Goal: Information Seeking & Learning: Learn about a topic

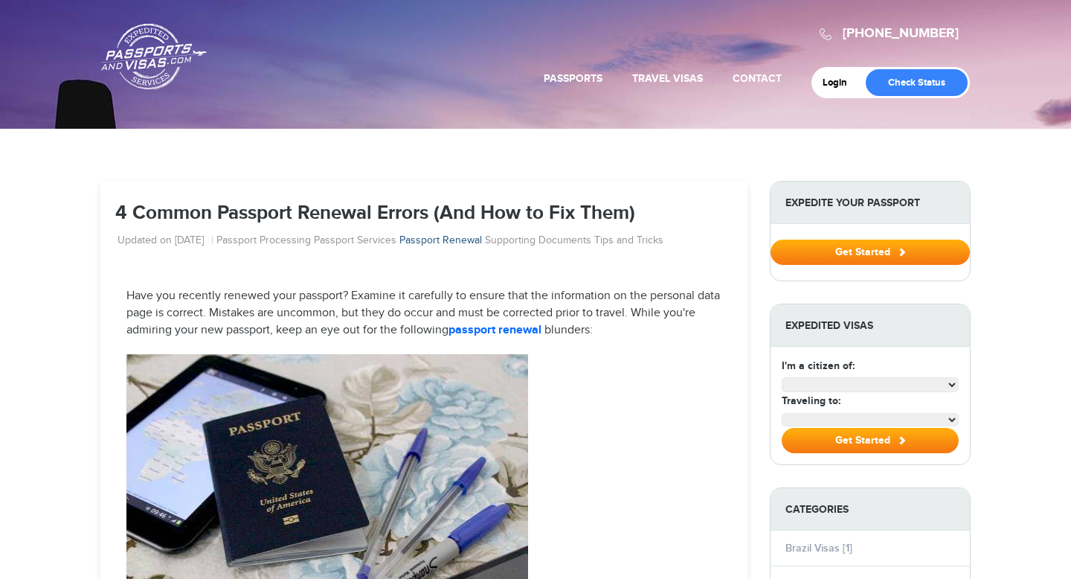
select select "**********"
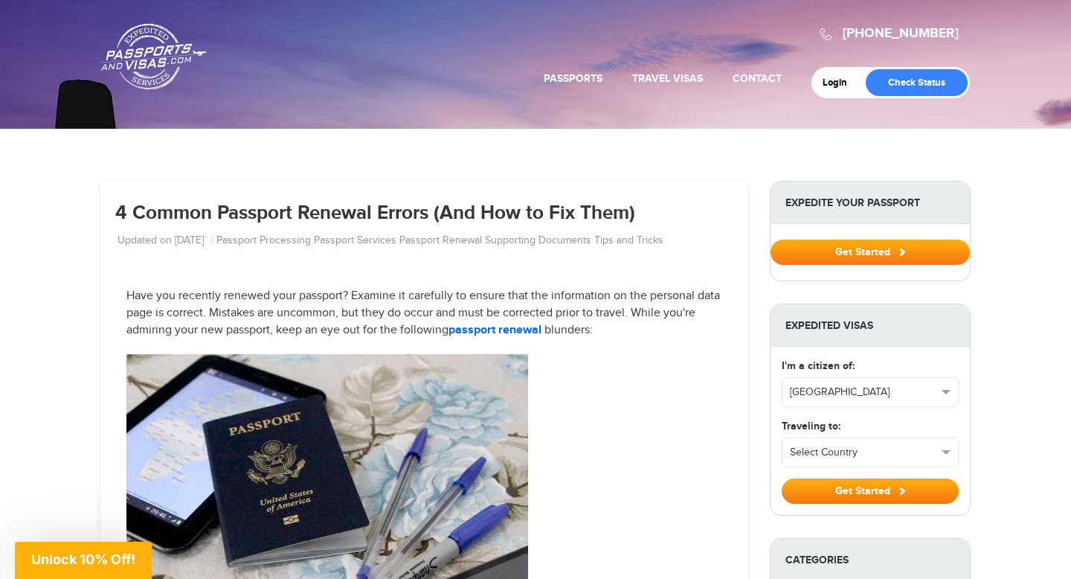
click at [421, 307] on p "Have you recently renewed your passport? Examine it carefully to ensure that th…" at bounding box center [423, 313] width 595 height 51
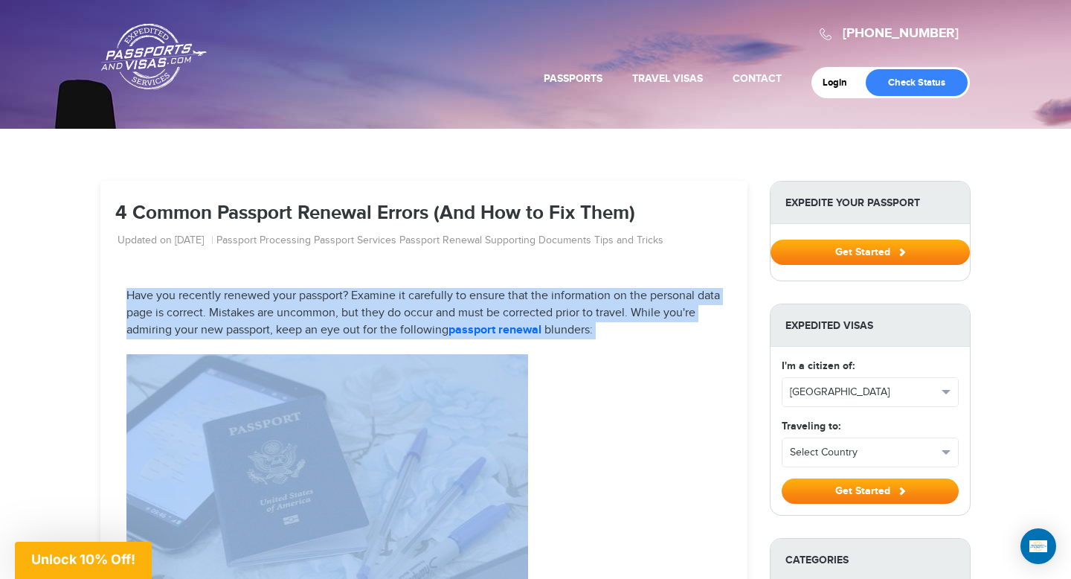
click at [421, 307] on p "Have you recently renewed your passport? Examine it carefully to ensure that th…" at bounding box center [423, 313] width 595 height 51
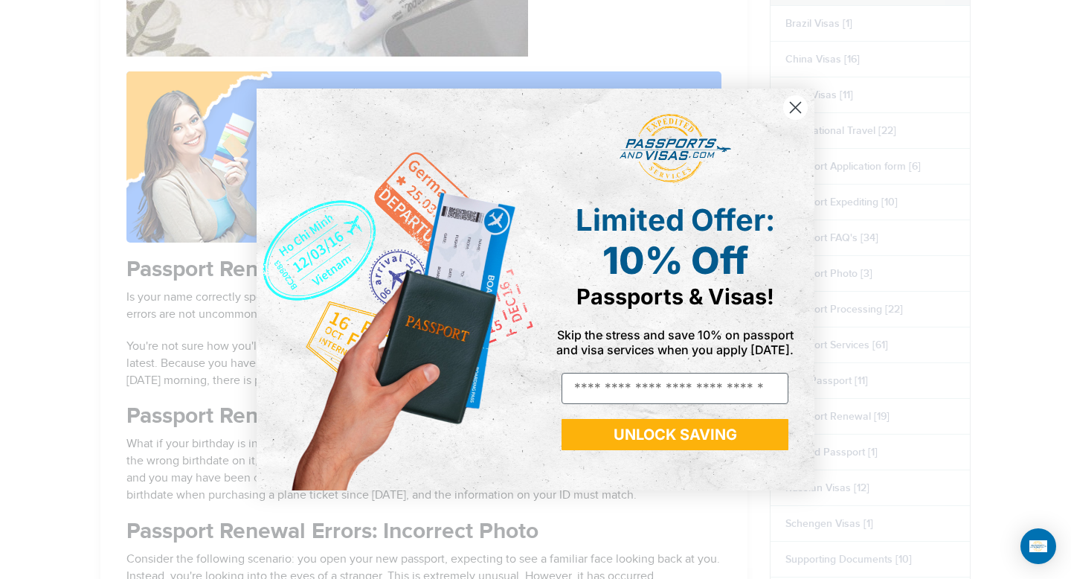
scroll to position [577, 0]
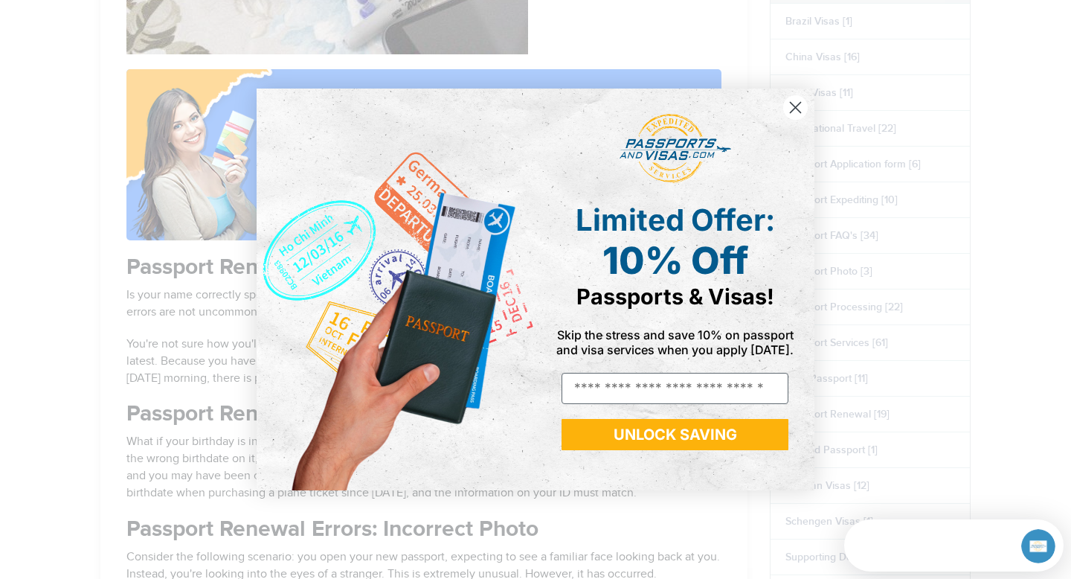
click at [799, 110] on circle "Close dialog" at bounding box center [795, 107] width 25 height 25
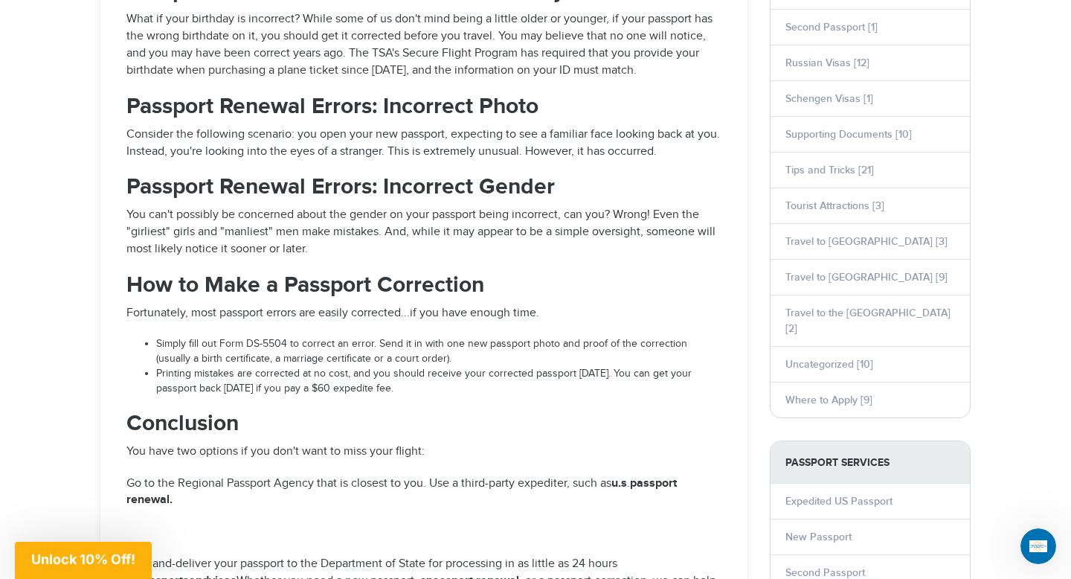
scroll to position [1007, 0]
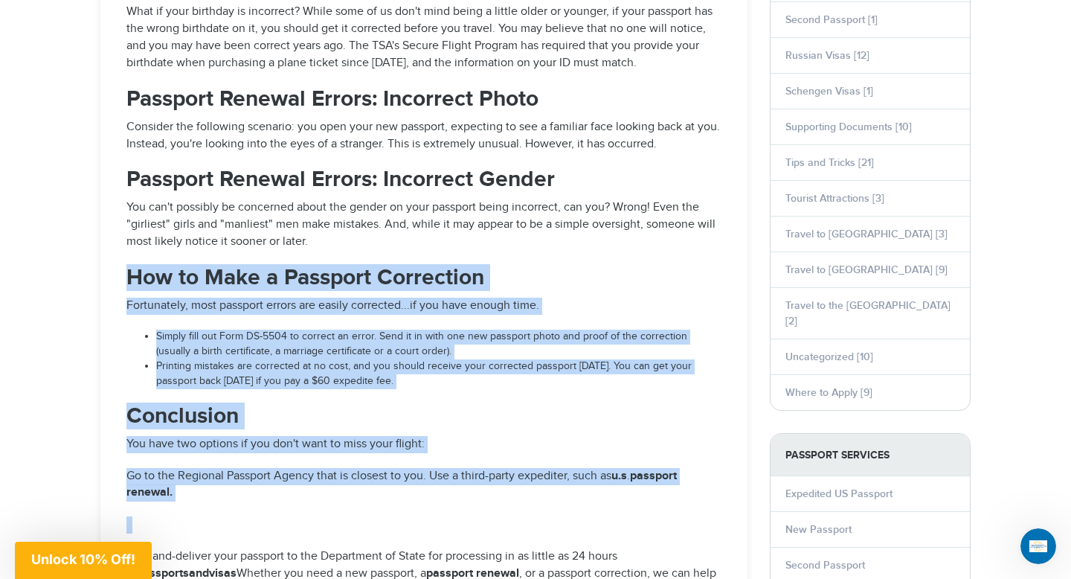
drag, startPoint x: 124, startPoint y: 266, endPoint x: 456, endPoint y: 537, distance: 428.1
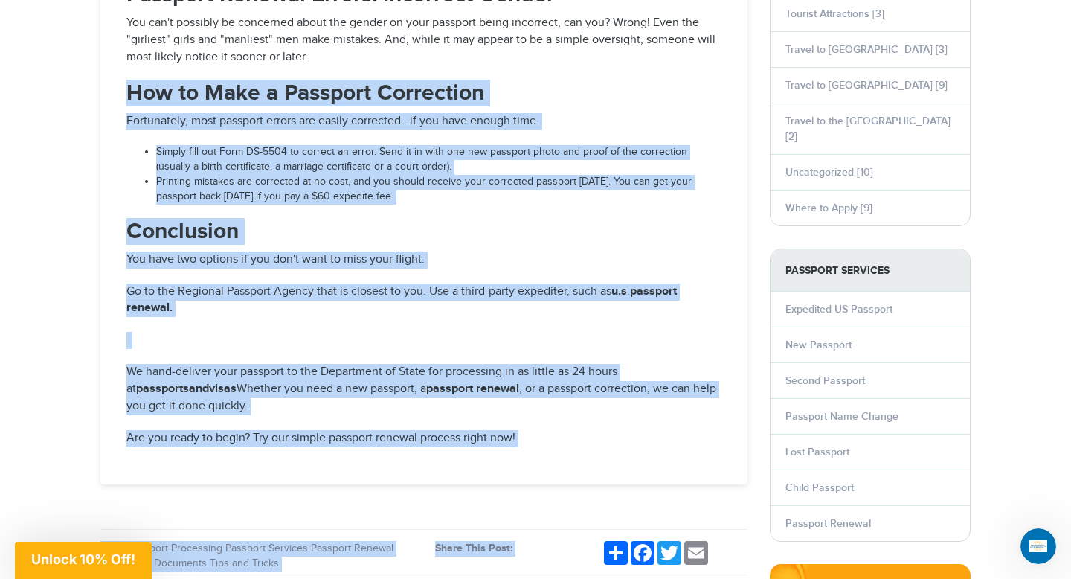
drag, startPoint x: 130, startPoint y: 90, endPoint x: 733, endPoint y: 506, distance: 731.9
click at [733, 506] on div "4 Common Passport Renewal Errors (And How to Fix Them) Updated on [DATE] Passpo…" at bounding box center [423, 81] width 669 height 2184
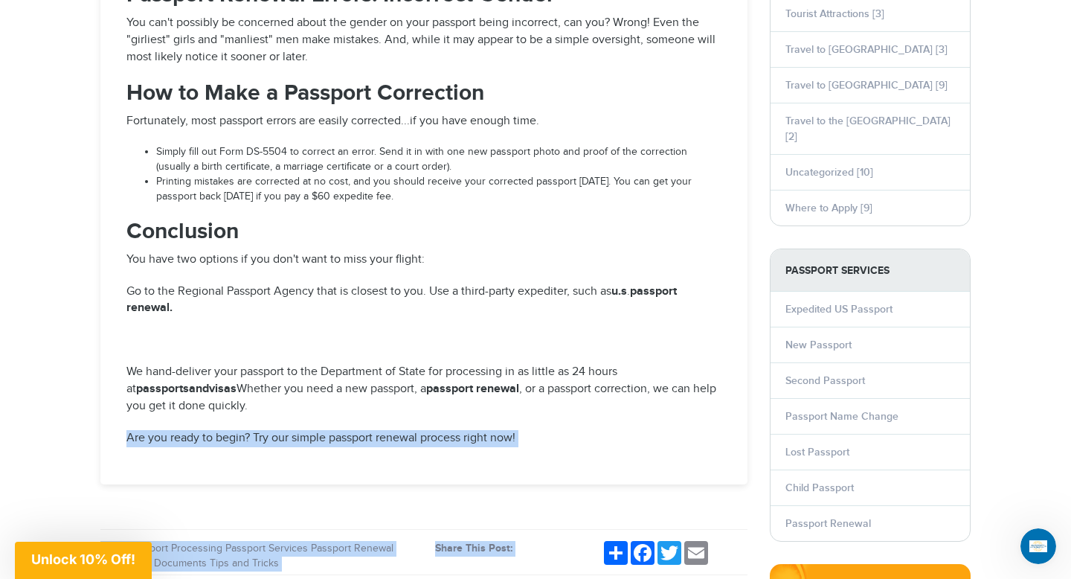
drag, startPoint x: 733, startPoint y: 506, endPoint x: 516, endPoint y: 428, distance: 229.8
click at [516, 428] on div "4 Common Passport Renewal Errors (And How to Fix Them) Updated on [DATE] Passpo…" at bounding box center [423, 81] width 669 height 2184
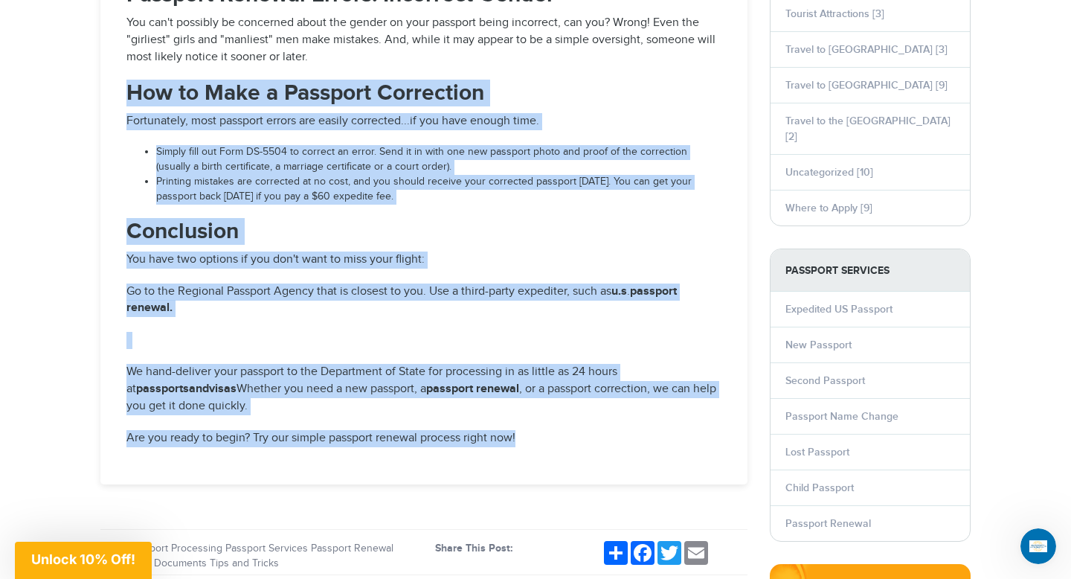
drag, startPoint x: 127, startPoint y: 78, endPoint x: 549, endPoint y: 451, distance: 562.7
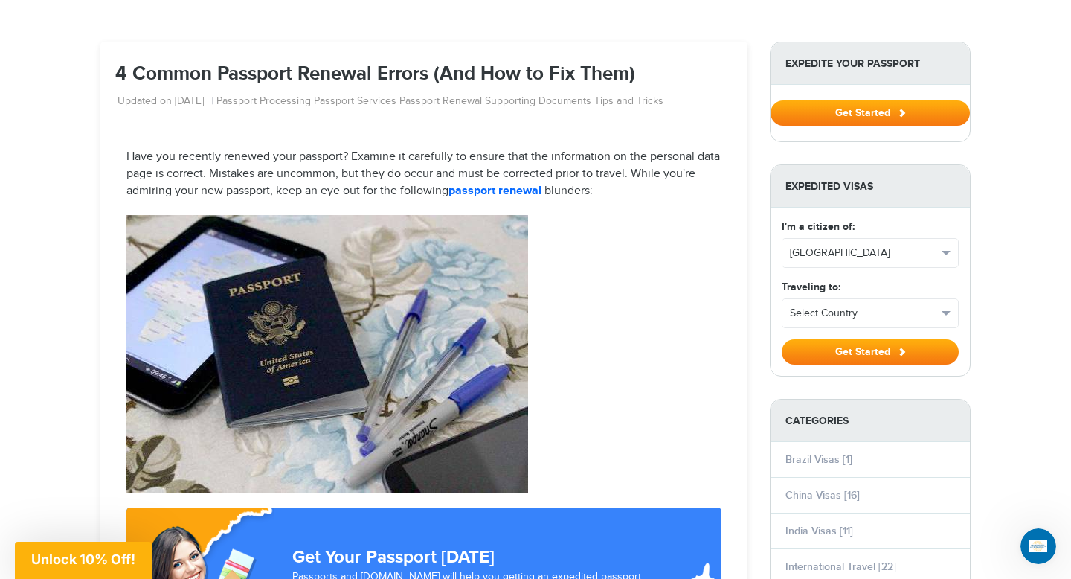
scroll to position [140, 0]
